Goal: Task Accomplishment & Management: Manage account settings

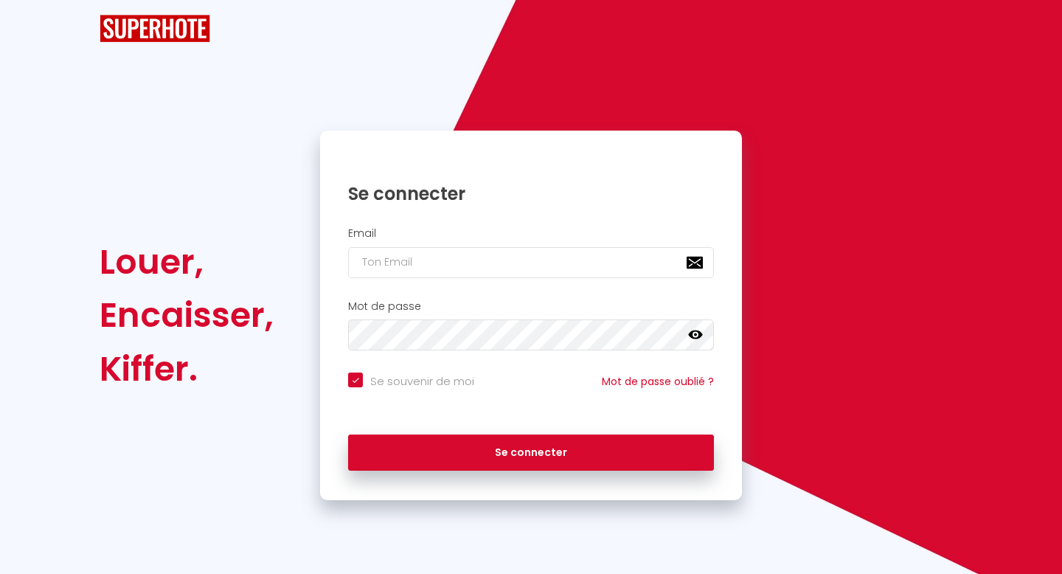
checkbox input "true"
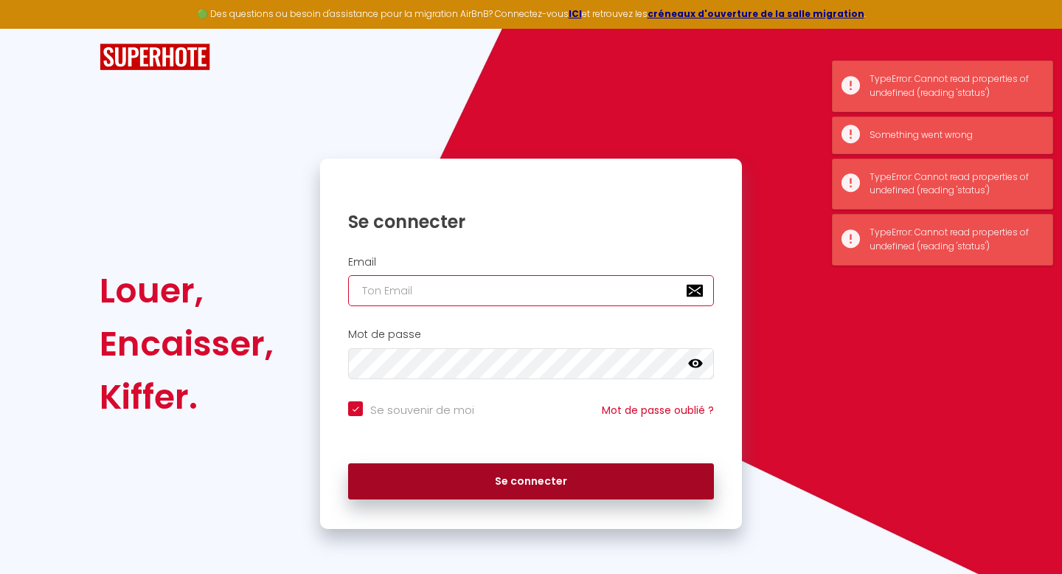
type input "[EMAIL_ADDRESS][PERSON_NAME][DOMAIN_NAME]"
click at [553, 480] on button "Se connecter" at bounding box center [531, 481] width 366 height 37
checkbox input "true"
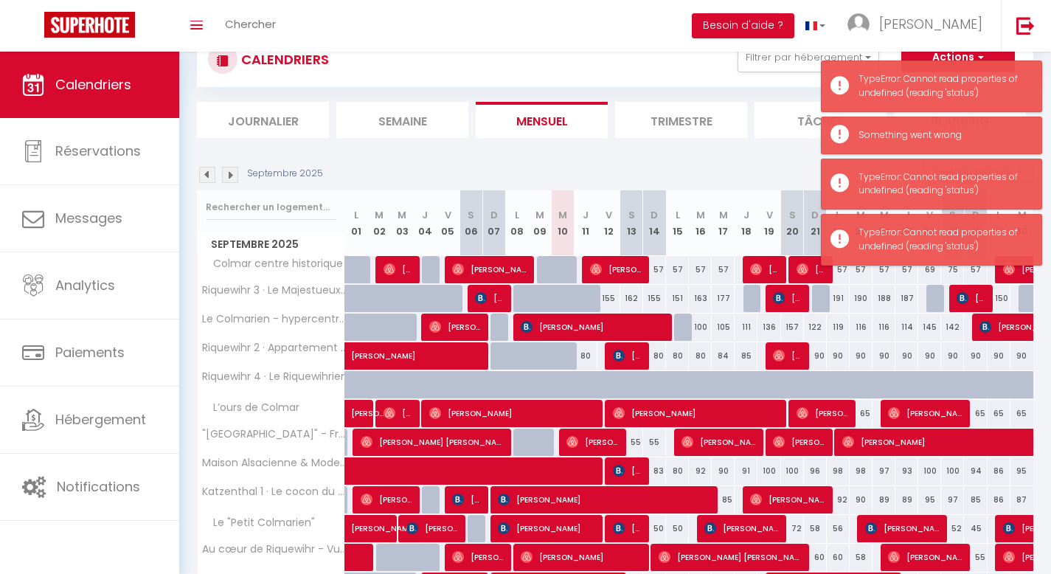
click at [225, 174] on img at bounding box center [230, 175] width 16 height 16
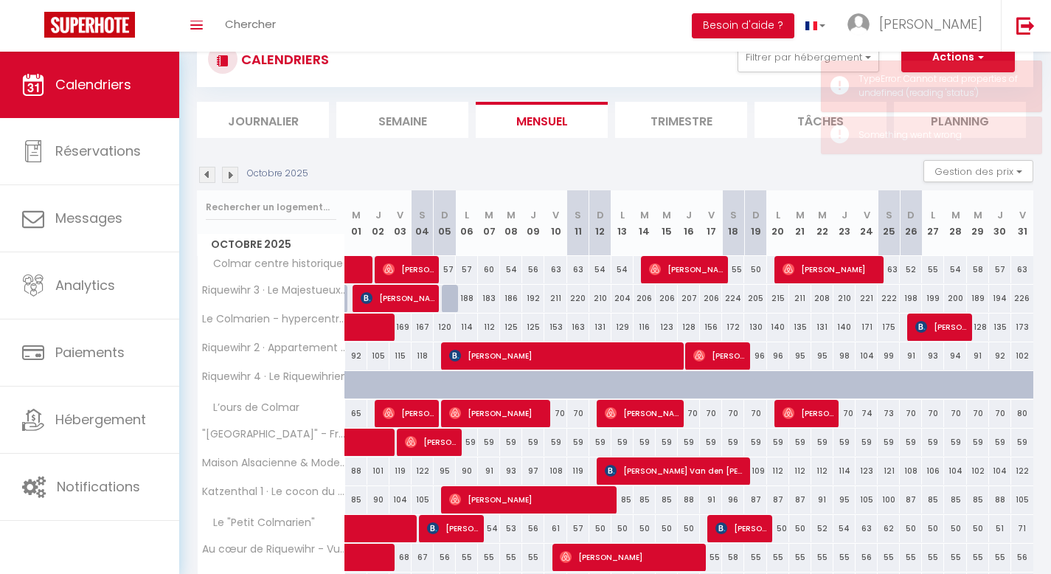
click at [232, 175] on img at bounding box center [230, 175] width 16 height 16
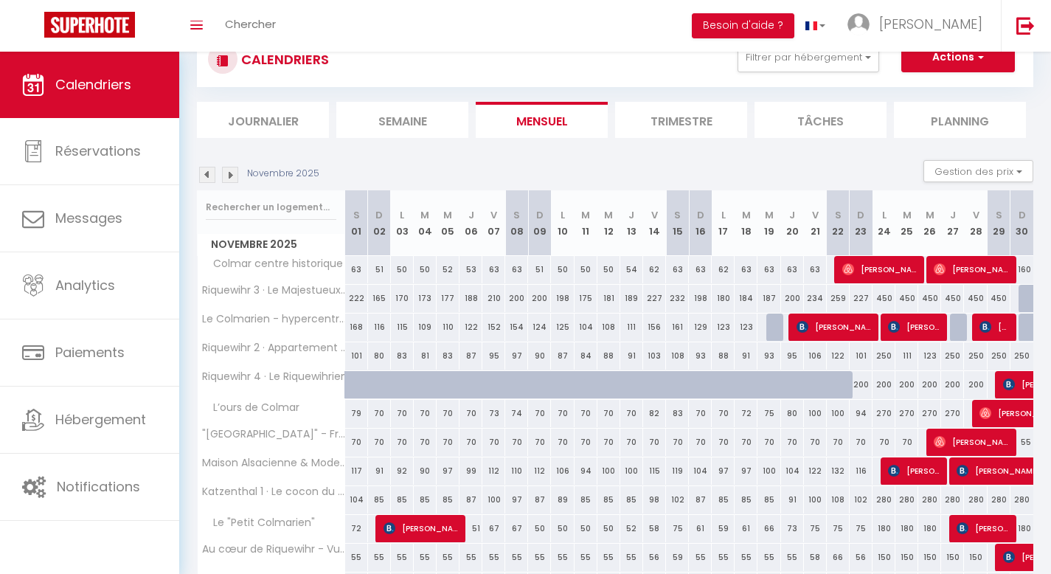
click at [232, 175] on img at bounding box center [230, 175] width 16 height 16
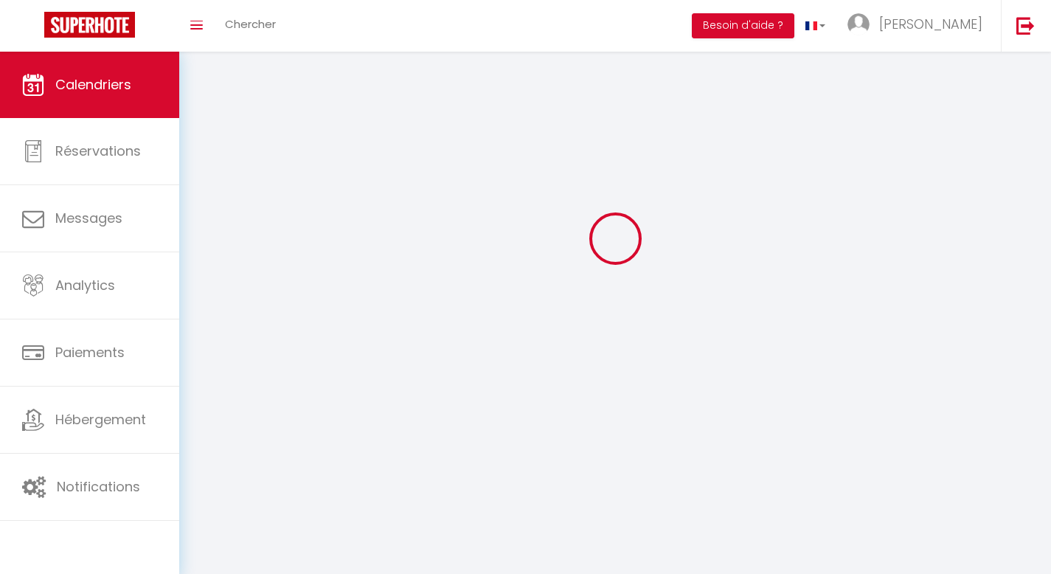
select select
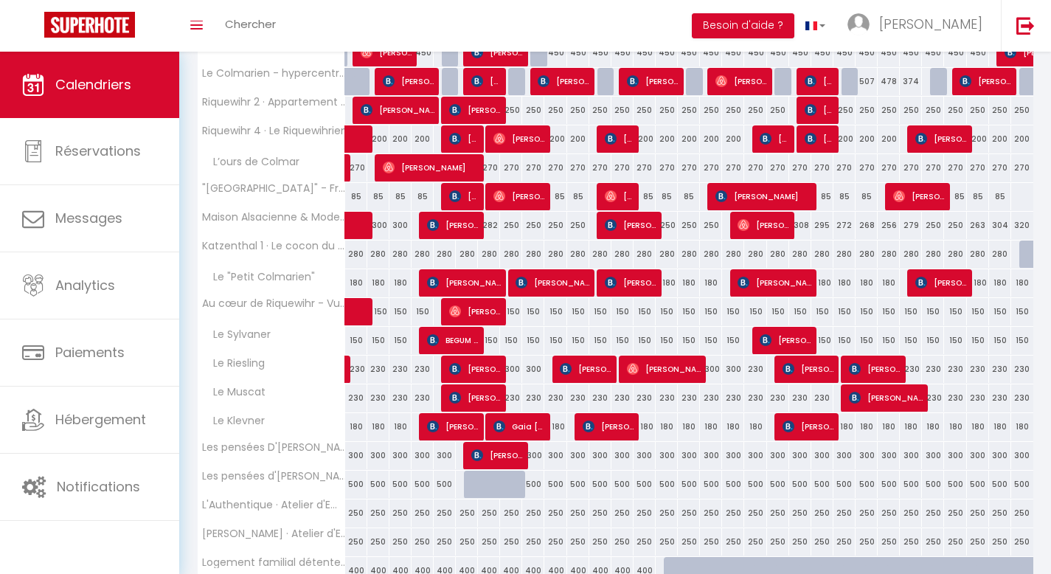
scroll to position [306, 0]
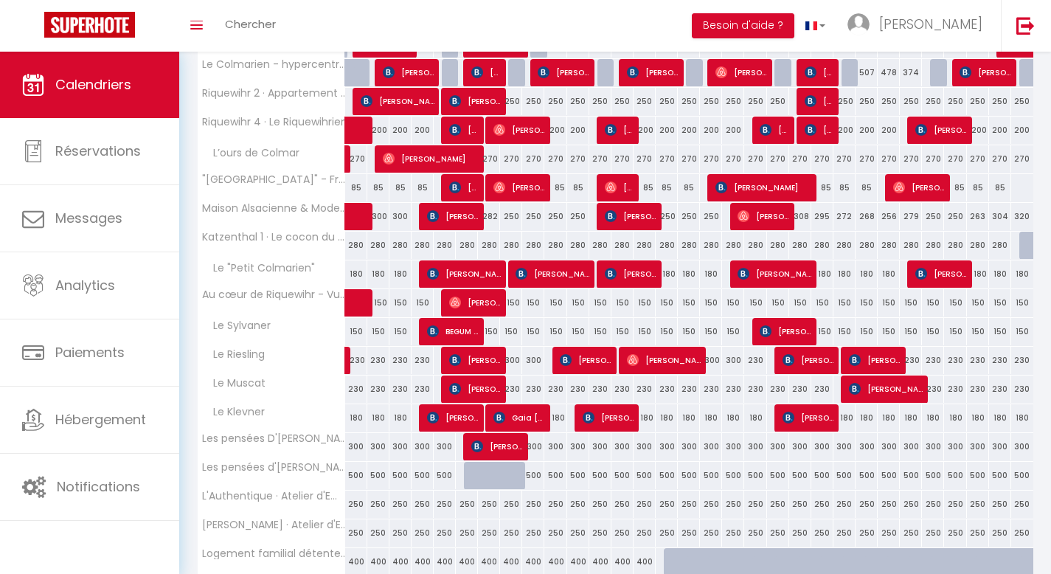
click at [805, 218] on div "308" at bounding box center [800, 216] width 22 height 27
type input "308"
select select "1"
type input "Dim 21 Décembre 2025"
type input "Lun 22 Décembre 2025"
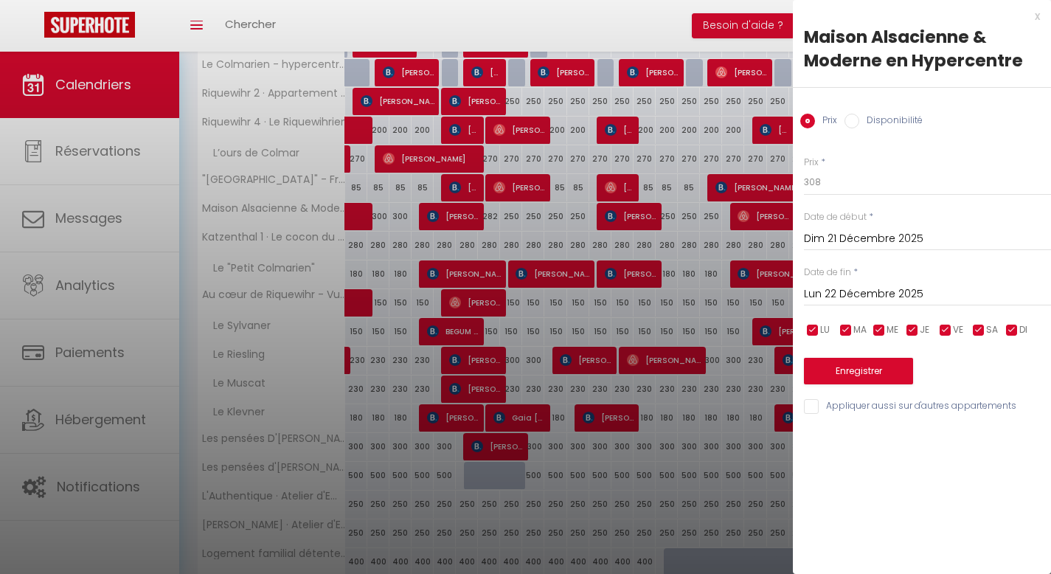
click at [887, 237] on input "Dim 21 Décembre 2025" at bounding box center [927, 238] width 247 height 19
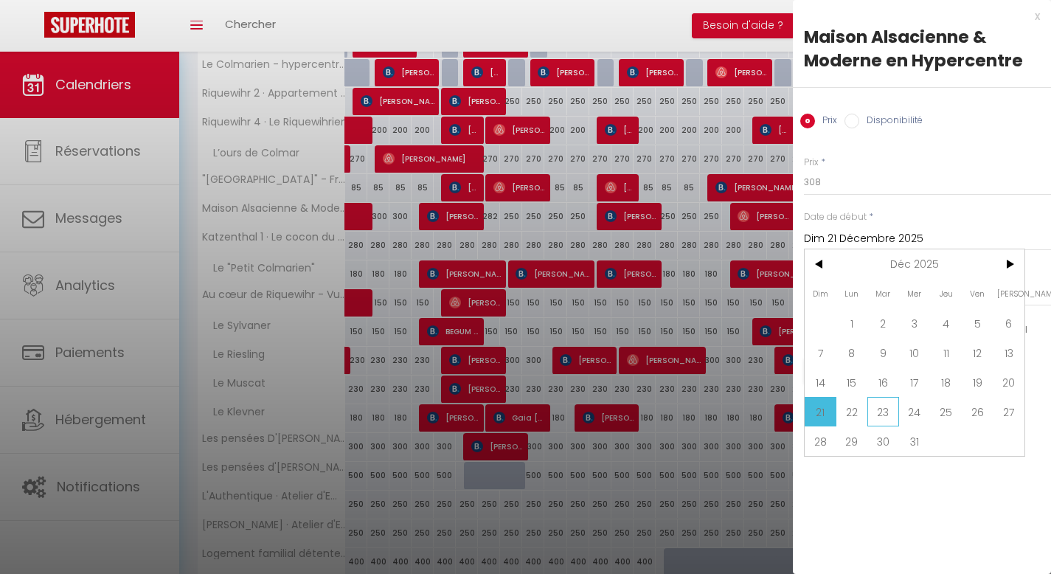
click at [884, 406] on span "23" at bounding box center [883, 411] width 32 height 29
type input "[DATE] Décembre 2025"
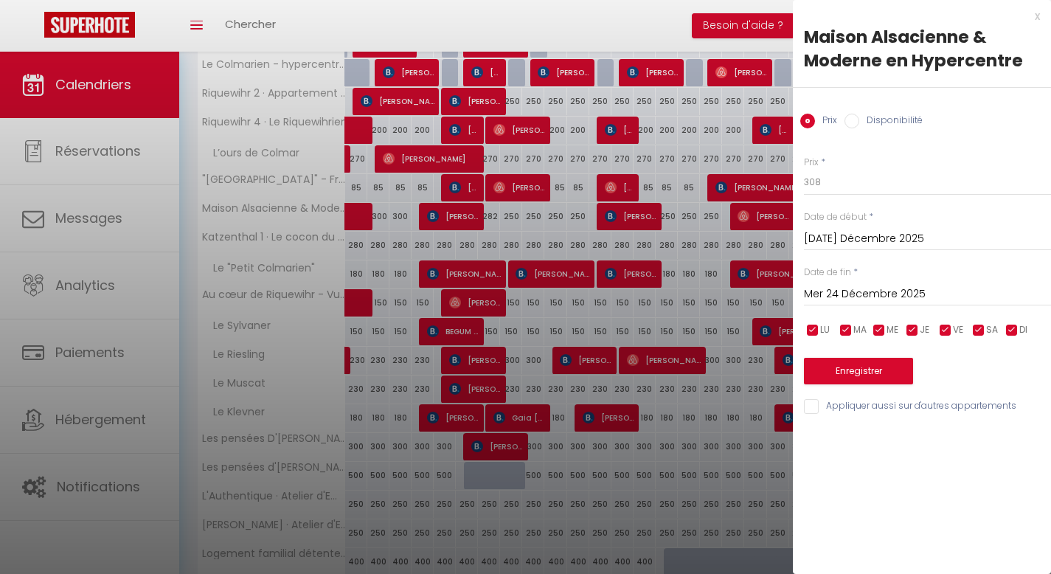
click at [880, 315] on div "Prix * 308 Statut * Disponible Indisponible Date de début * [DATE] Décembre 202…" at bounding box center [922, 276] width 258 height 279
click at [884, 290] on input "Mer 24 Décembre 2025" at bounding box center [927, 294] width 247 height 19
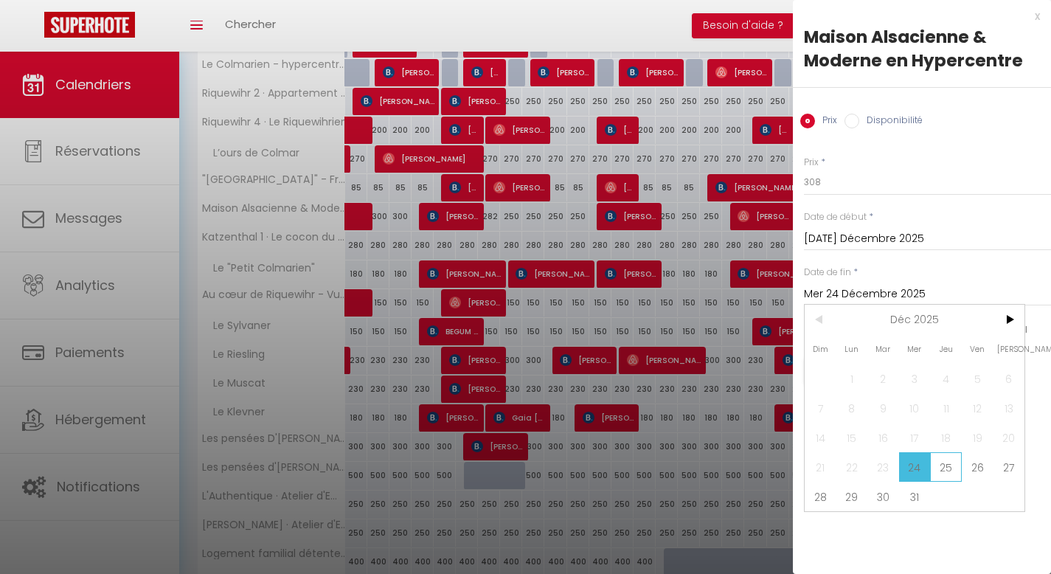
click at [938, 461] on span "25" at bounding box center [946, 466] width 32 height 29
type input "Jeu 25 Décembre 2025"
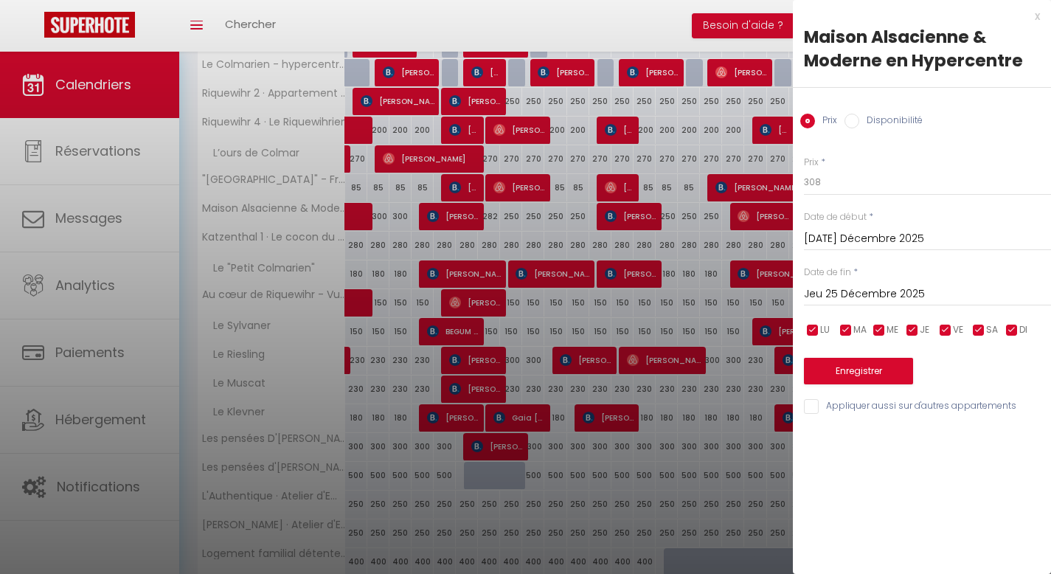
click at [865, 126] on label "Disponibilité" at bounding box center [890, 122] width 63 height 16
click at [859, 126] on input "Disponibilité" at bounding box center [851, 121] width 15 height 15
radio input "true"
radio input "false"
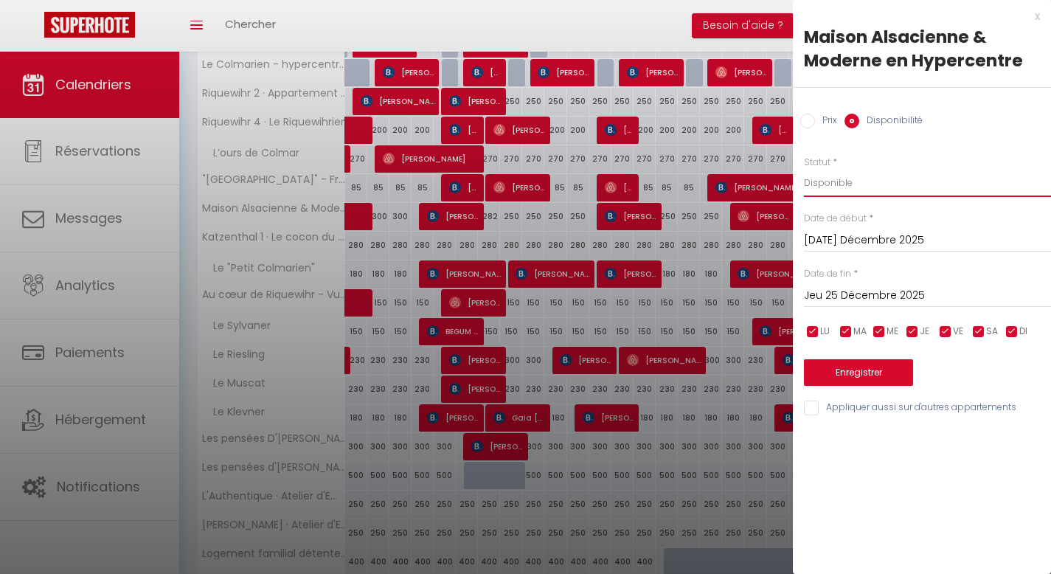
click at [864, 178] on select "Disponible Indisponible" at bounding box center [927, 183] width 247 height 28
select select "0"
click at [858, 374] on button "Enregistrer" at bounding box center [858, 372] width 109 height 27
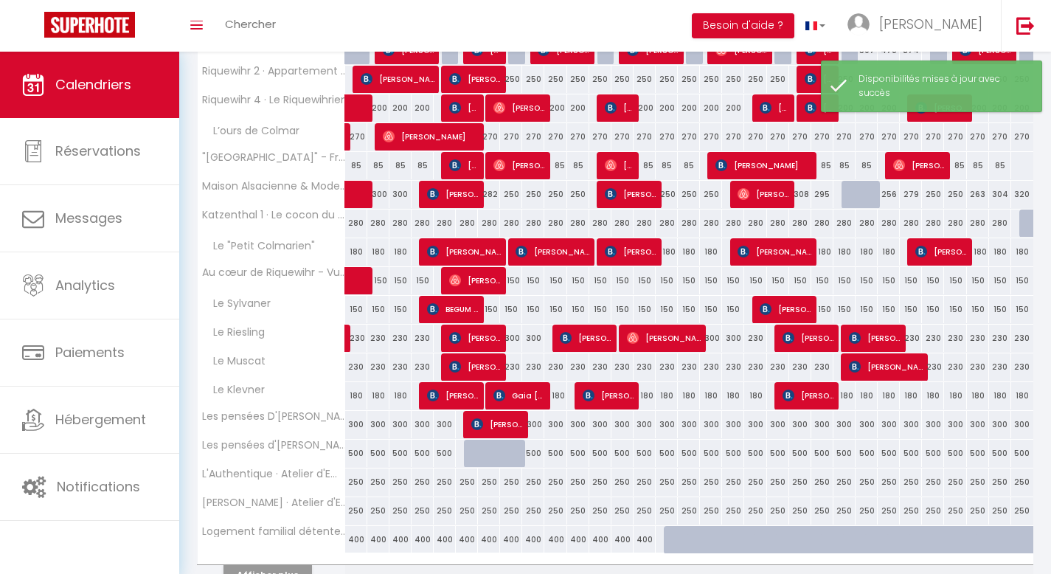
scroll to position [406, 0]
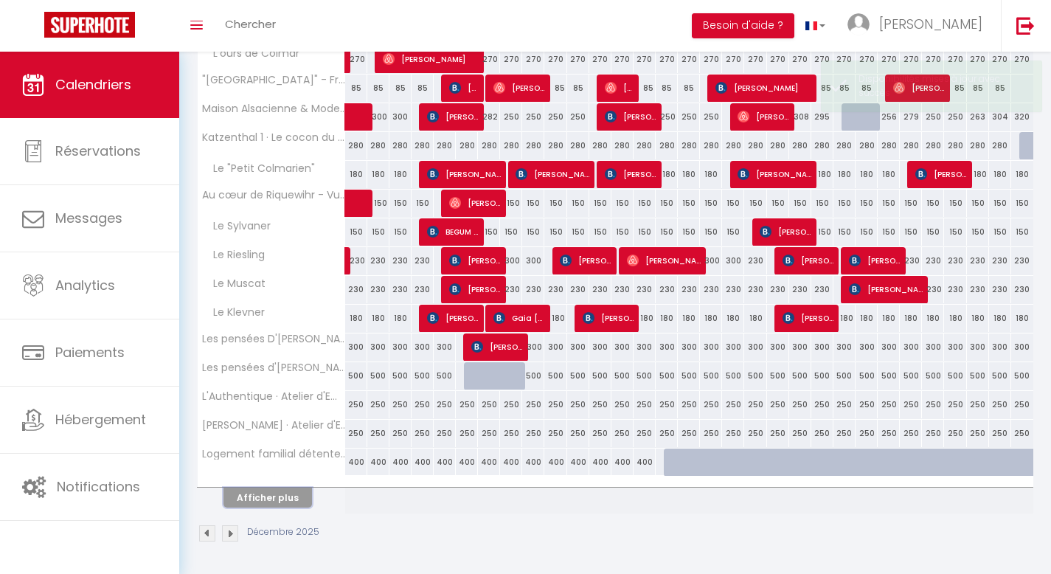
click at [278, 503] on button "Afficher plus" at bounding box center [267, 497] width 88 height 20
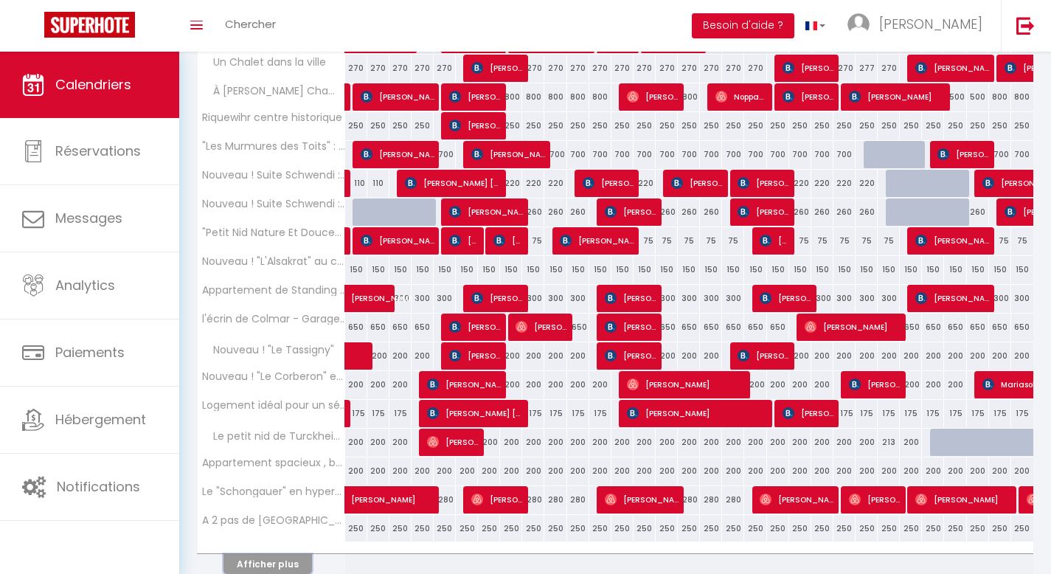
scroll to position [981, 0]
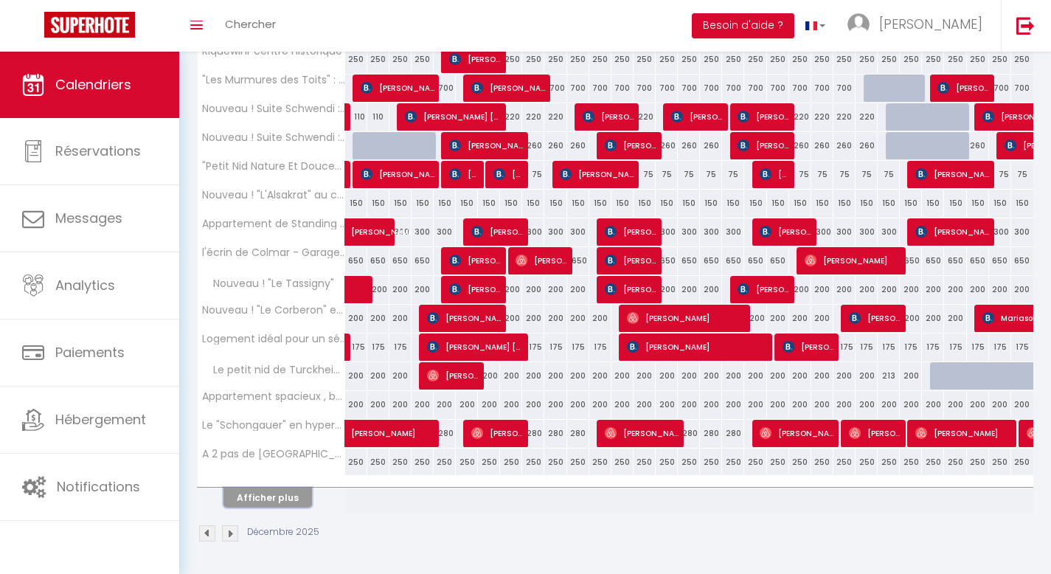
click at [280, 493] on button "Afficher plus" at bounding box center [267, 497] width 88 height 20
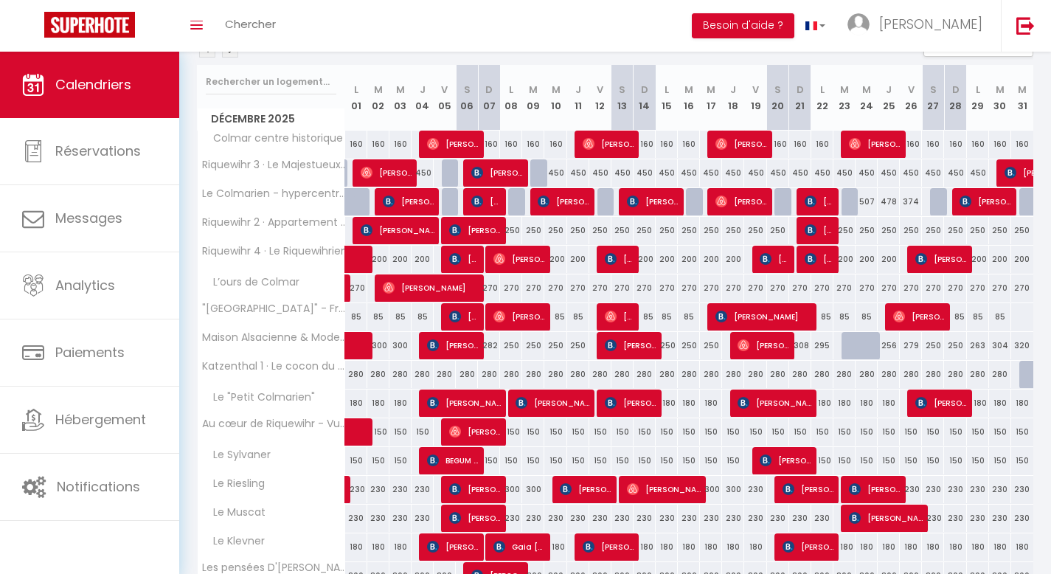
scroll to position [0, 0]
